Goal: Find contact information: Find contact information

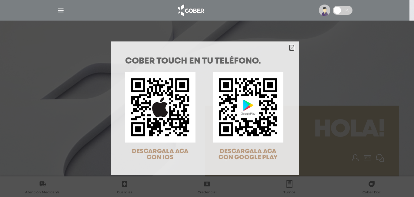
click at [290, 51] on icon "Close" at bounding box center [291, 48] width 5 height 7
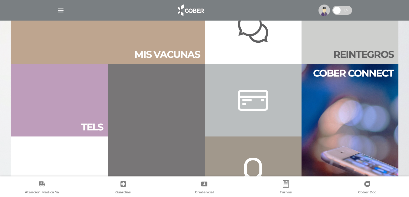
scroll to position [261, 0]
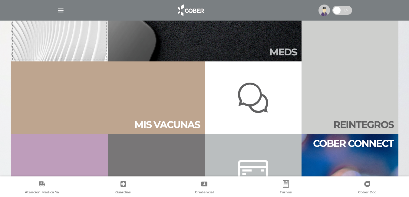
click at [61, 150] on link "Tels" at bounding box center [59, 170] width 97 height 73
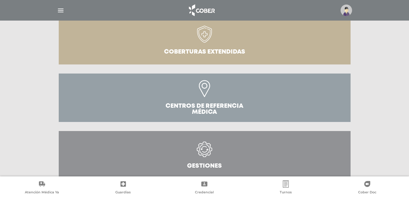
scroll to position [214, 0]
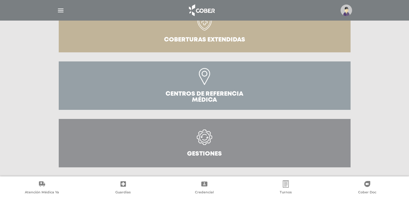
click at [192, 134] on icon at bounding box center [205, 141] width 28 height 22
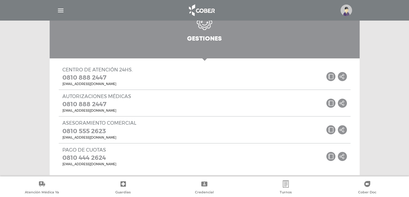
scroll to position [343, 0]
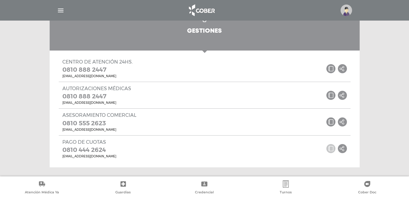
click at [331, 149] on icon at bounding box center [331, 148] width 9 height 9
